Goal: Check status: Check status

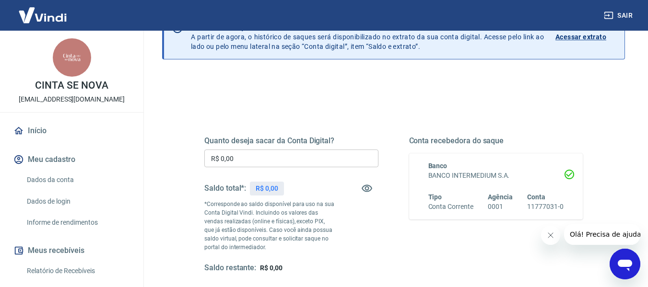
scroll to position [67, 0]
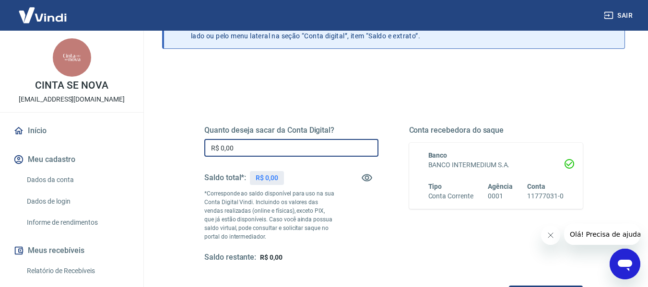
click at [289, 151] on input "R$ 0,00" at bounding box center [291, 148] width 174 height 18
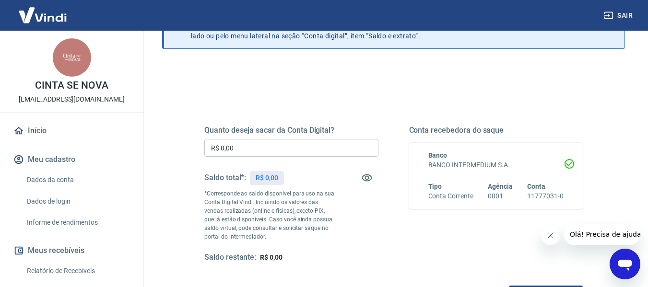
click at [318, 184] on div "Saldo total*: R$ 0,00" at bounding box center [291, 177] width 174 height 23
click at [341, 185] on div "Saldo total*: R$ 0,00" at bounding box center [291, 177] width 174 height 23
click at [363, 181] on icon "button" at bounding box center [367, 178] width 12 height 12
click at [366, 179] on icon "button" at bounding box center [366, 178] width 11 height 9
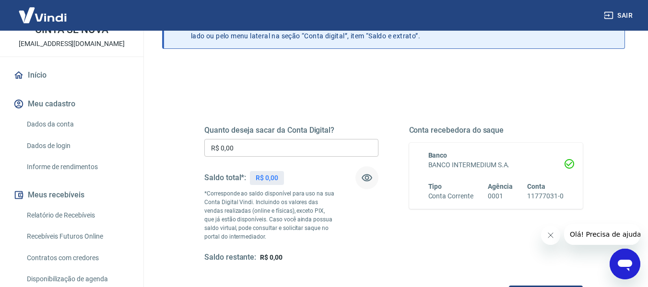
scroll to position [64, 0]
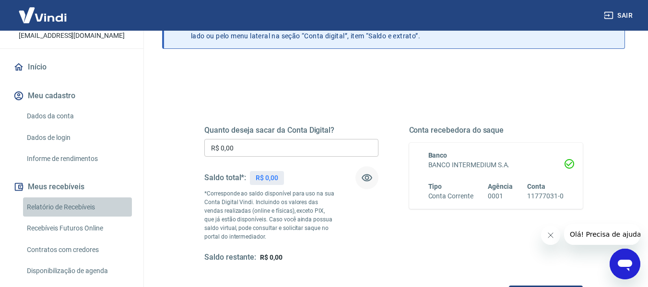
click at [85, 205] on link "Relatório de Recebíveis" at bounding box center [77, 208] width 109 height 20
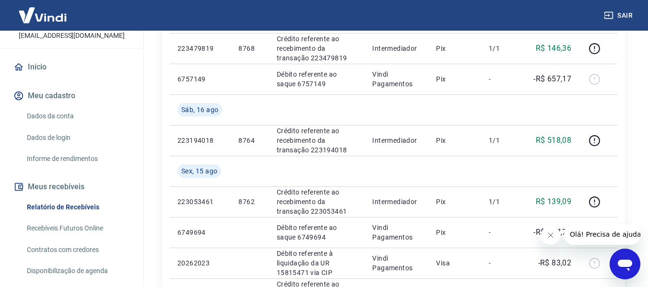
scroll to position [329, 0]
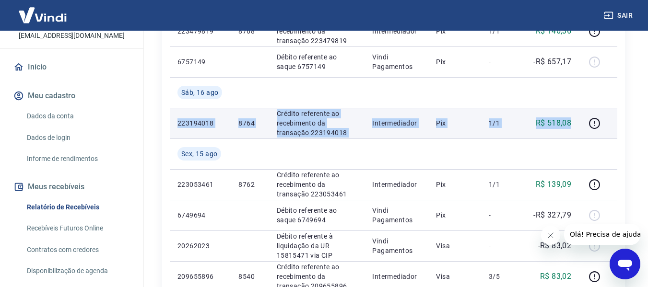
drag, startPoint x: 172, startPoint y: 122, endPoint x: 574, endPoint y: 125, distance: 402.7
click at [574, 125] on tr "223194018 8764 Crédito referente ao recebimento da transação 223194018 Intermed…" at bounding box center [393, 123] width 447 height 31
copy tr "223194018 8764 Crédito referente ao recebimento da transação 223194018 Intermed…"
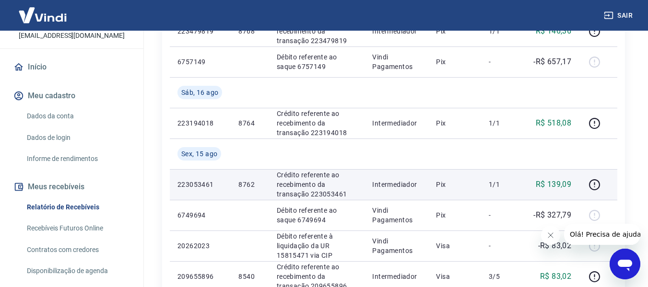
click at [174, 183] on td "223053461" at bounding box center [200, 184] width 61 height 31
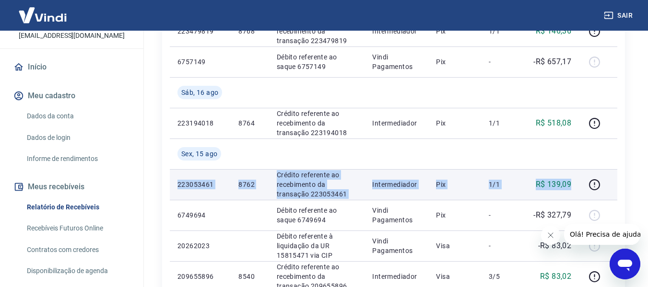
drag, startPoint x: 174, startPoint y: 183, endPoint x: 566, endPoint y: 182, distance: 391.7
click at [566, 182] on tr "223053461 8762 Crédito referente ao recebimento da transação 223053461 Intermed…" at bounding box center [393, 184] width 447 height 31
copy tr "223053461 8762 Crédito referente ao recebimento da transação 223053461 Intermed…"
